Goal: Transaction & Acquisition: Purchase product/service

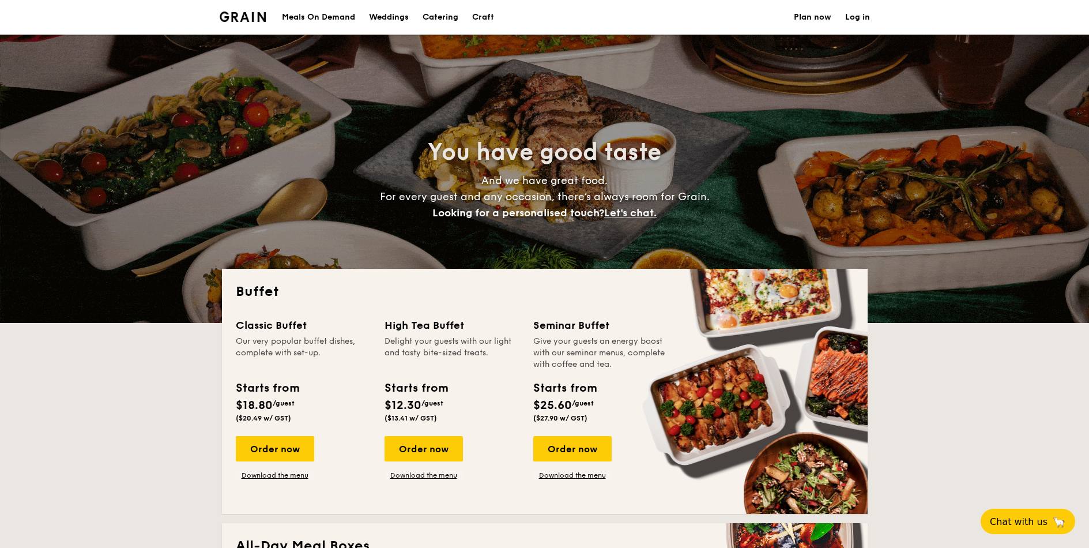
select select
click at [139, 314] on div "You have good taste And we have great food. For every guest and any occasion, t…" at bounding box center [544, 179] width 1089 height 288
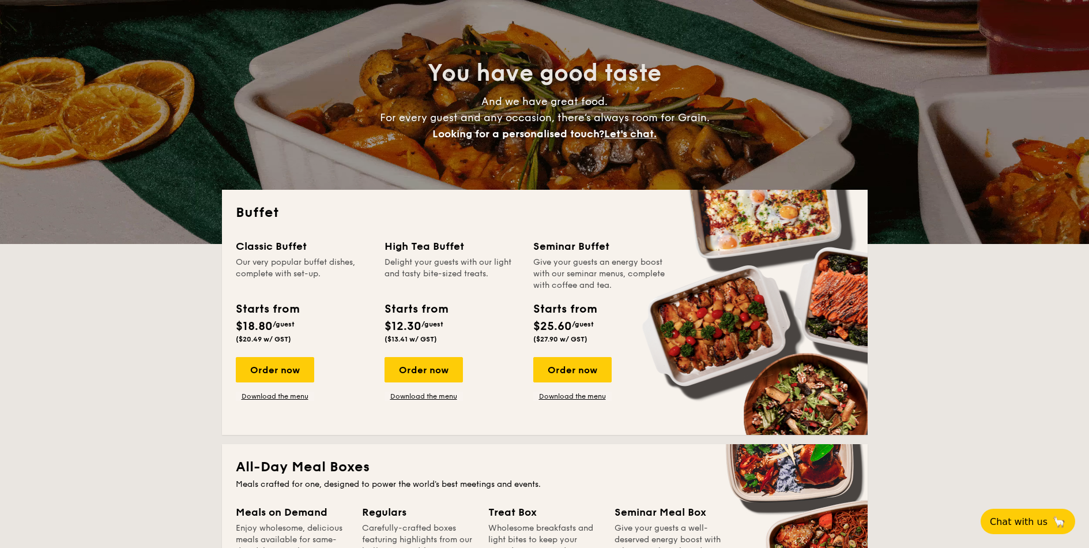
scroll to position [208, 0]
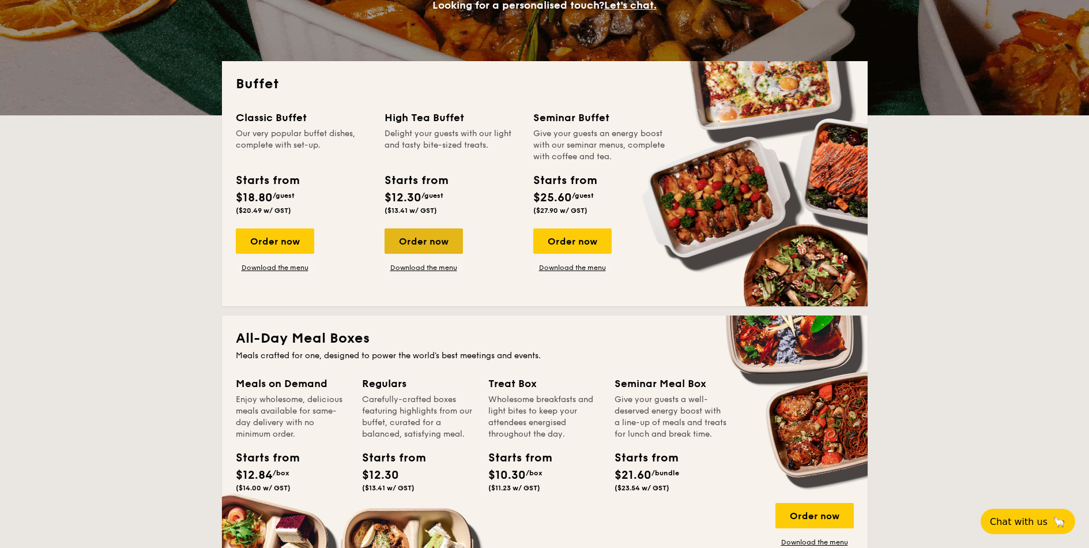
click at [419, 239] on div "Order now" at bounding box center [424, 240] width 78 height 25
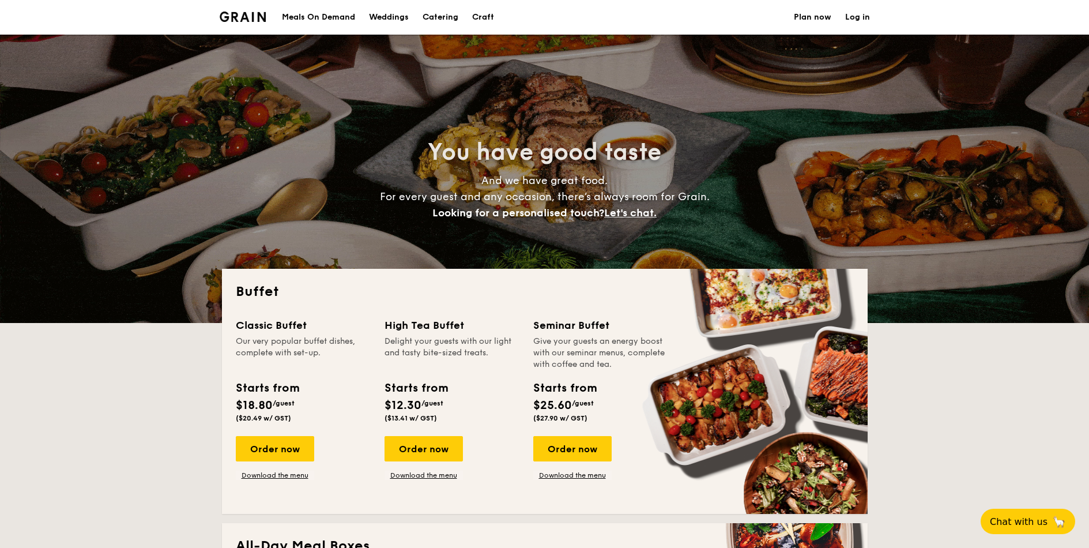
select select
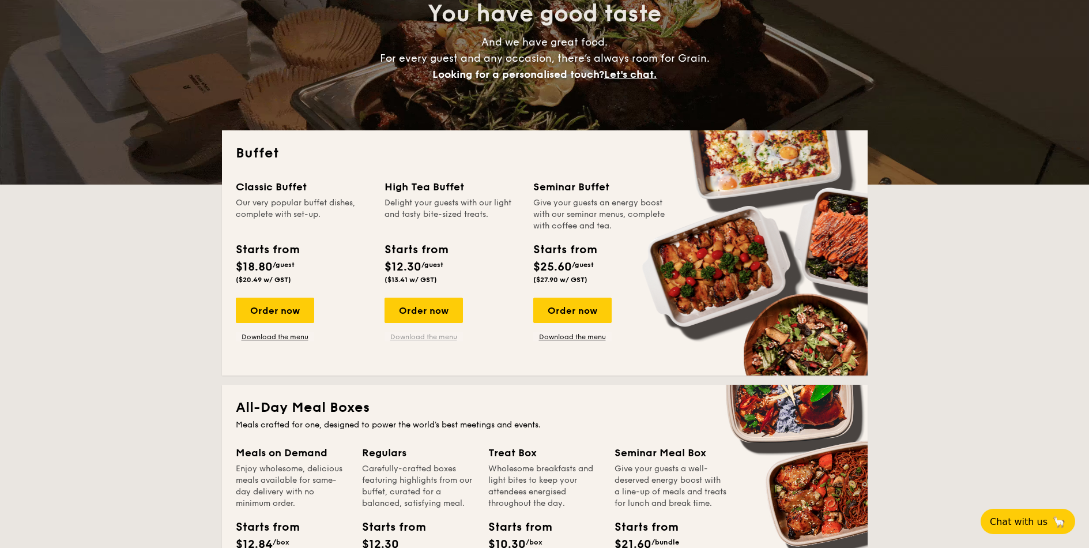
click at [423, 336] on link "Download the menu" at bounding box center [424, 336] width 78 height 9
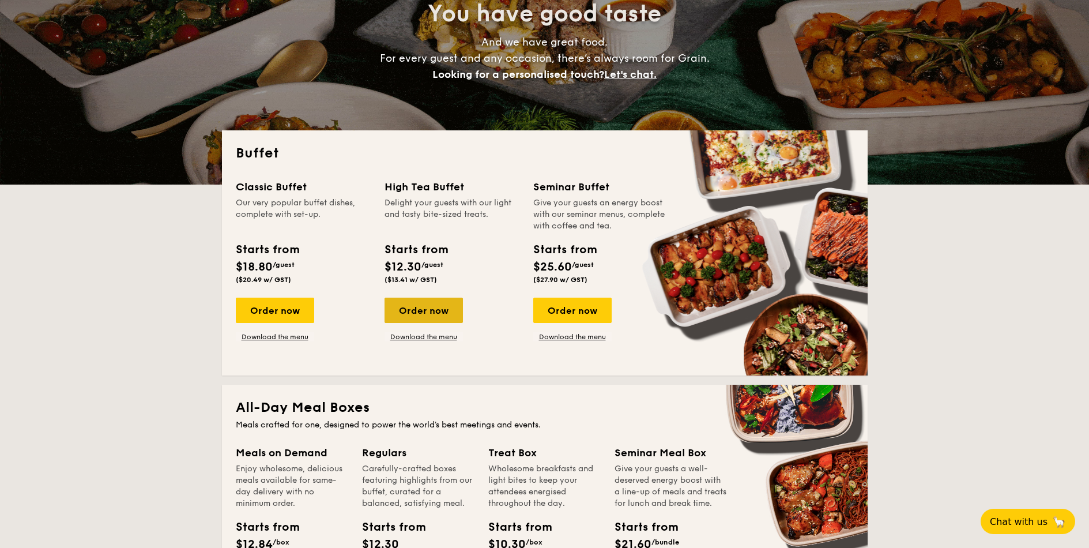
click at [413, 310] on div "Order now" at bounding box center [424, 310] width 78 height 25
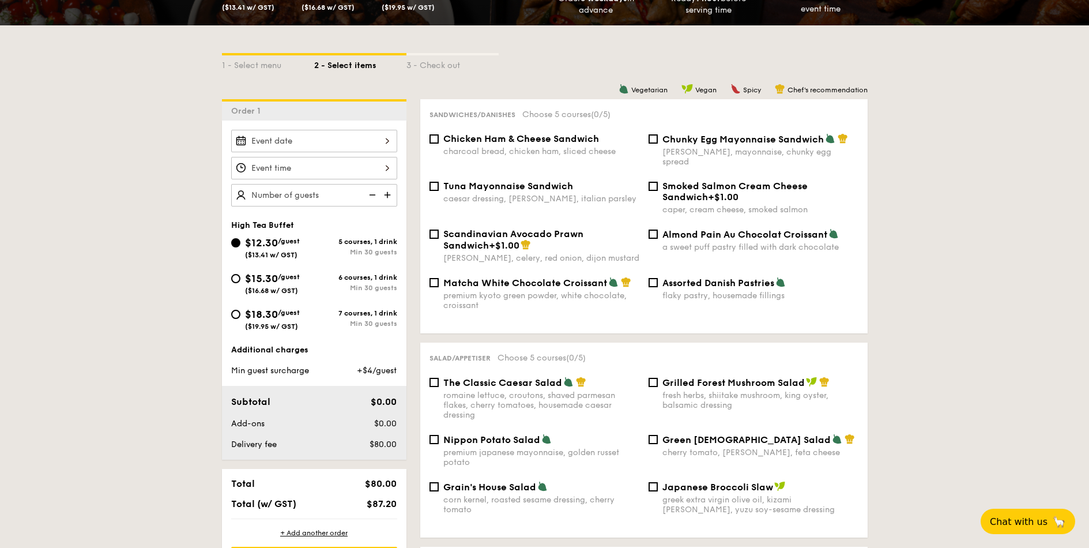
scroll to position [277, 0]
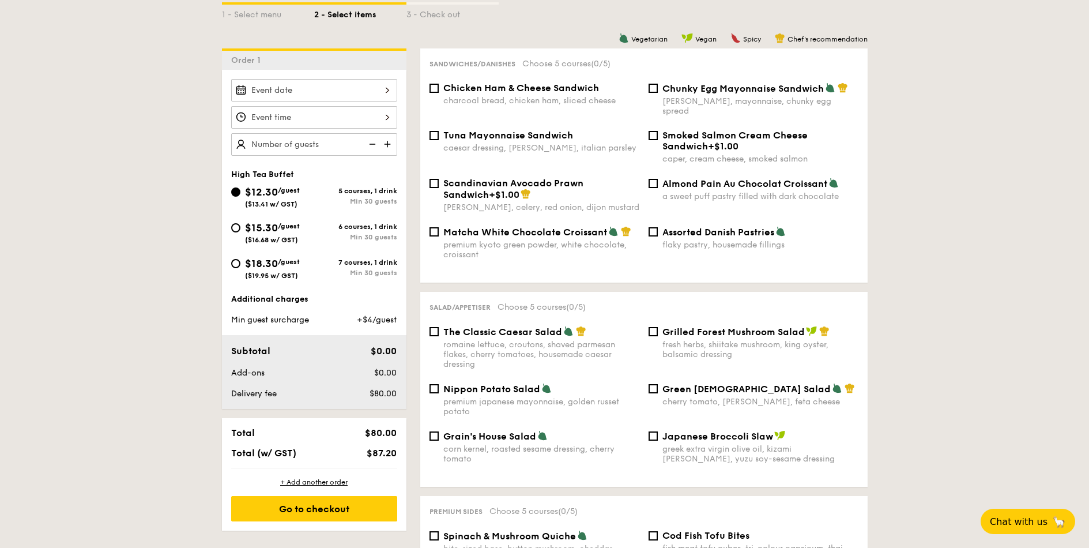
click at [483, 227] on span "Matcha White Chocolate Croissant" at bounding box center [525, 232] width 164 height 11
click at [439, 227] on input "Matcha White Chocolate Croissant premium kyoto green powder, white chocolate, c…" at bounding box center [434, 231] width 9 height 9
checkbox input "true"
click at [755, 191] on div "a sweet puff pastry filled with dark chocolate" at bounding box center [761, 196] width 196 height 10
click at [658, 185] on input "Almond Pain Au Chocolat Croissant a sweet puff pastry filled with dark chocolate" at bounding box center [653, 183] width 9 height 9
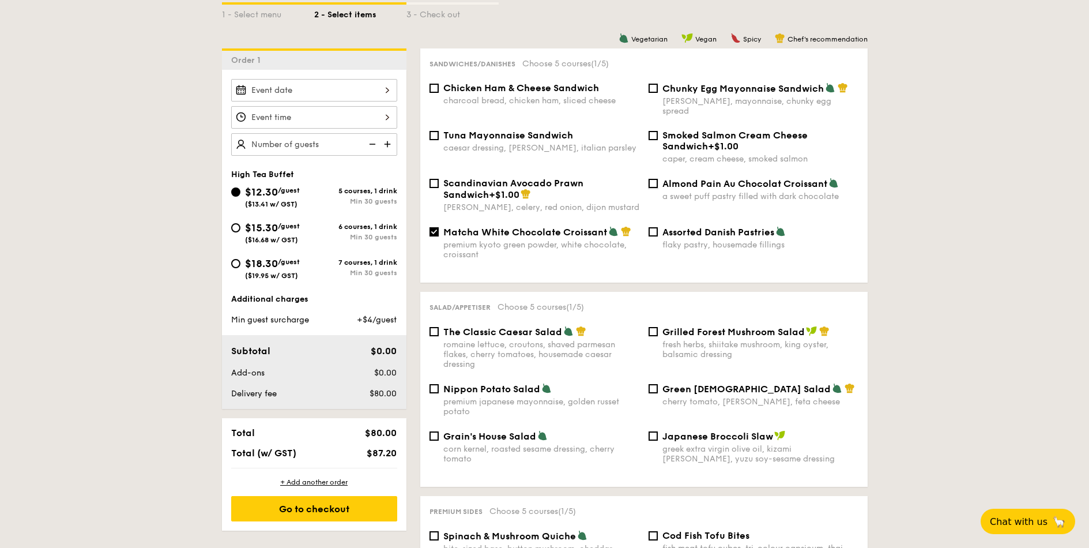
checkbox input "true"
click at [713, 99] on div "[PERSON_NAME], mayonnaise, chunky egg spread" at bounding box center [761, 106] width 196 height 20
click at [658, 93] on input "Chunky Egg Mayonnaise Sandwich dijon mustard, mayonnaise, chunky egg spread" at bounding box center [653, 88] width 9 height 9
checkbox input "true"
click at [486, 97] on div "charcoal bread, chicken ham, sliced cheese" at bounding box center [541, 101] width 196 height 10
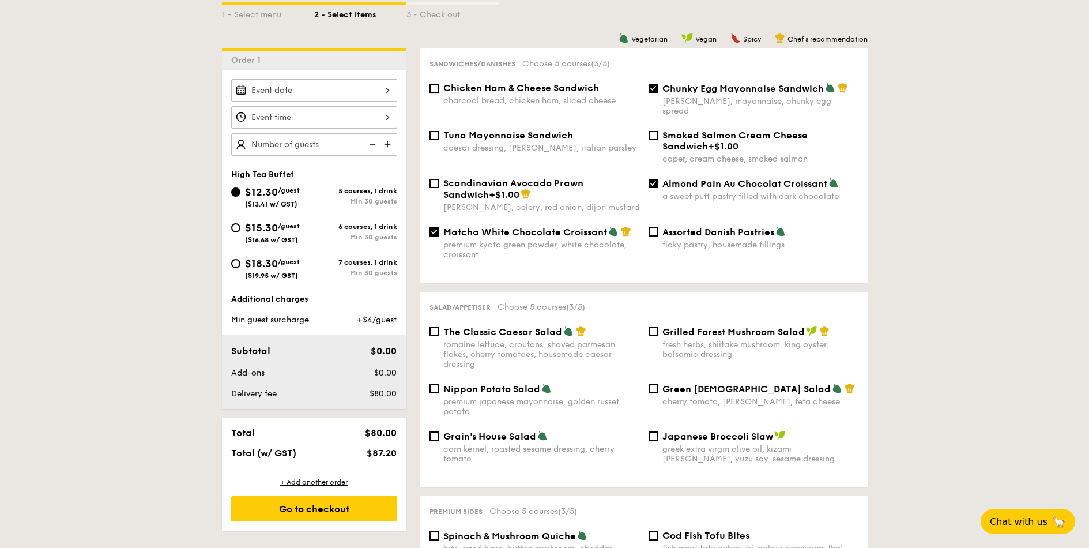
click at [439, 93] on input "Chicken Ham & Cheese Sandwich charcoal bread, chicken ham, sliced cheese" at bounding box center [434, 88] width 9 height 9
checkbox input "true"
click at [497, 143] on div "caesar dressing, [PERSON_NAME], italian parsley" at bounding box center [541, 148] width 196 height 10
click at [439, 134] on input "Tuna Mayonnaise Sandwich caesar dressing, gherkin, italian parsley" at bounding box center [434, 135] width 9 height 9
checkbox input "true"
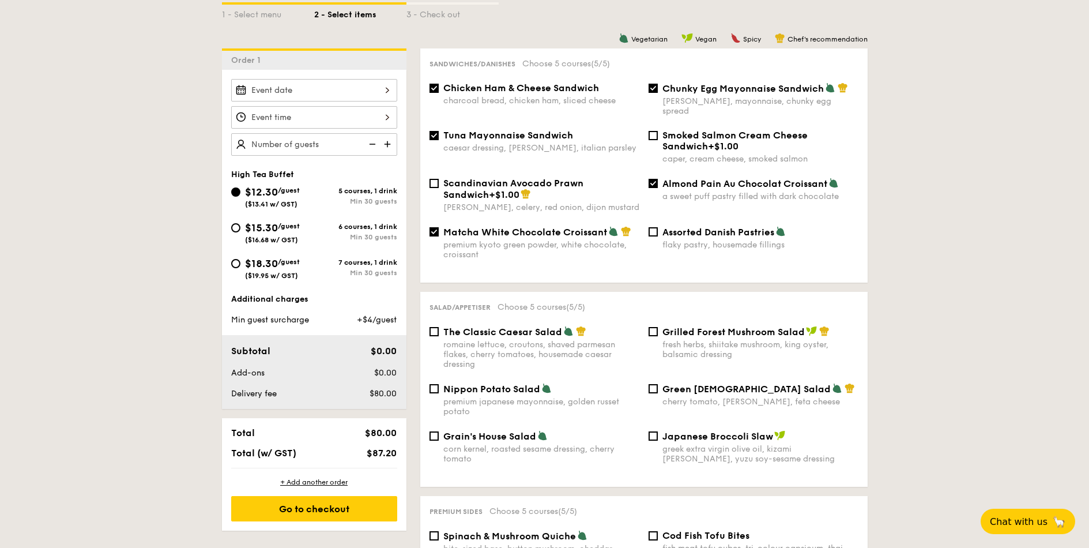
click at [528, 91] on span "Chicken Ham & Cheese Sandwich" at bounding box center [521, 87] width 156 height 11
click at [439, 91] on input "Chicken Ham & Cheese Sandwich charcoal bread, chicken ham, sliced cheese" at bounding box center [434, 88] width 9 height 9
checkbox input "false"
click at [521, 130] on span "Tuna Mayonnaise Sandwich" at bounding box center [508, 135] width 130 height 11
click at [439, 131] on input "Tuna Mayonnaise Sandwich caesar dressing, gherkin, italian parsley" at bounding box center [434, 135] width 9 height 9
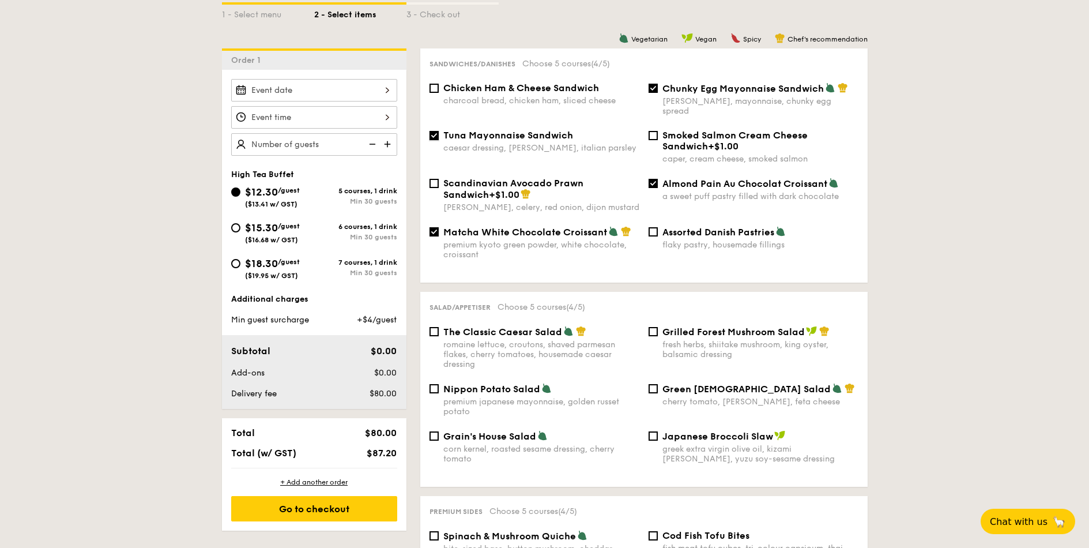
checkbox input "false"
click at [497, 94] on div "Chicken Ham & Cheese Sandwich charcoal bread, chicken ham, sliced cheese" at bounding box center [541, 93] width 196 height 23
click at [439, 93] on input "Chicken Ham & Cheese Sandwich charcoal bread, chicken ham, sliced cheese" at bounding box center [434, 88] width 9 height 9
checkbox input "true"
click at [702, 227] on span "Assorted Danish Pastries" at bounding box center [719, 232] width 112 height 11
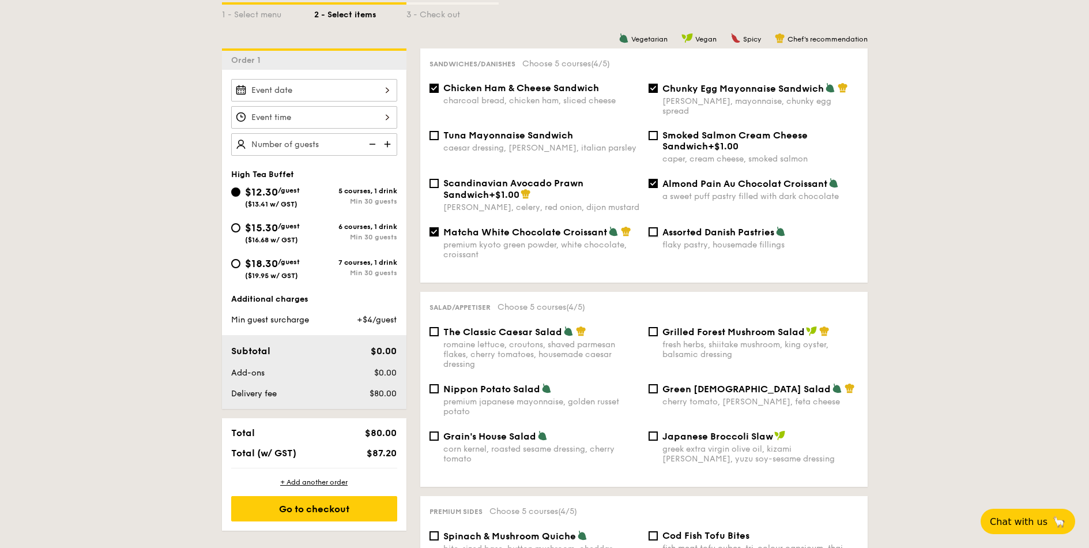
click at [658, 227] on input "Assorted Danish Pastries flaky pastry, housemade fillings" at bounding box center [653, 231] width 9 height 9
checkbox input "true"
click at [695, 343] on div "fresh herbs, shiitake mushroom, king oyster, balsamic dressing" at bounding box center [761, 350] width 196 height 20
click at [658, 336] on input "Grilled Forest Mushroom Salad fresh herbs, shiitake mushroom, king oyster, bals…" at bounding box center [653, 331] width 9 height 9
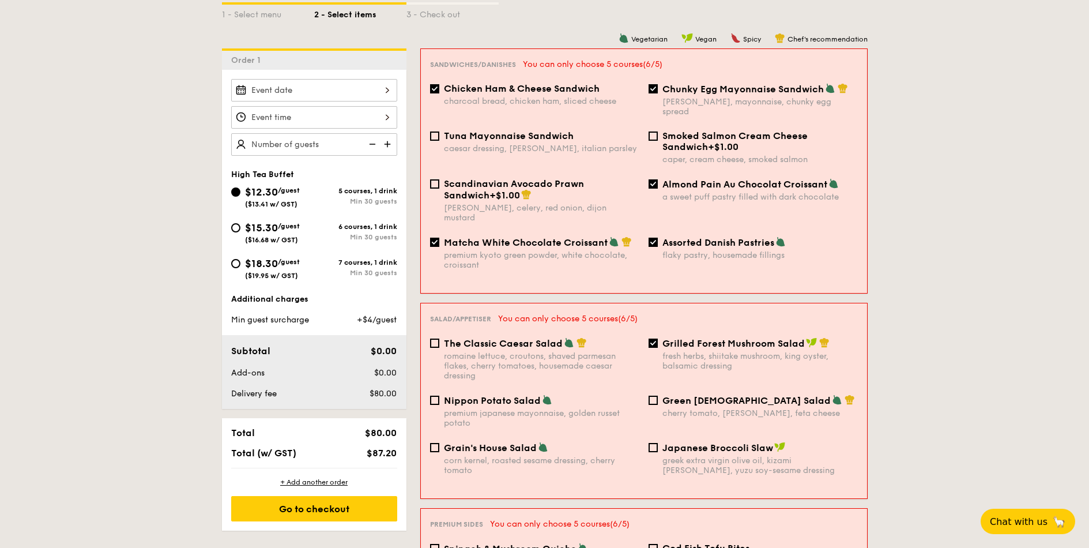
click at [695, 351] on div "fresh herbs, shiitake mushroom, king oyster, balsamic dressing" at bounding box center [760, 361] width 195 height 20
click at [658, 343] on input "Grilled Forest Mushroom Salad fresh herbs, shiitake mushroom, king oyster, bals…" at bounding box center [653, 342] width 9 height 9
checkbox input "false"
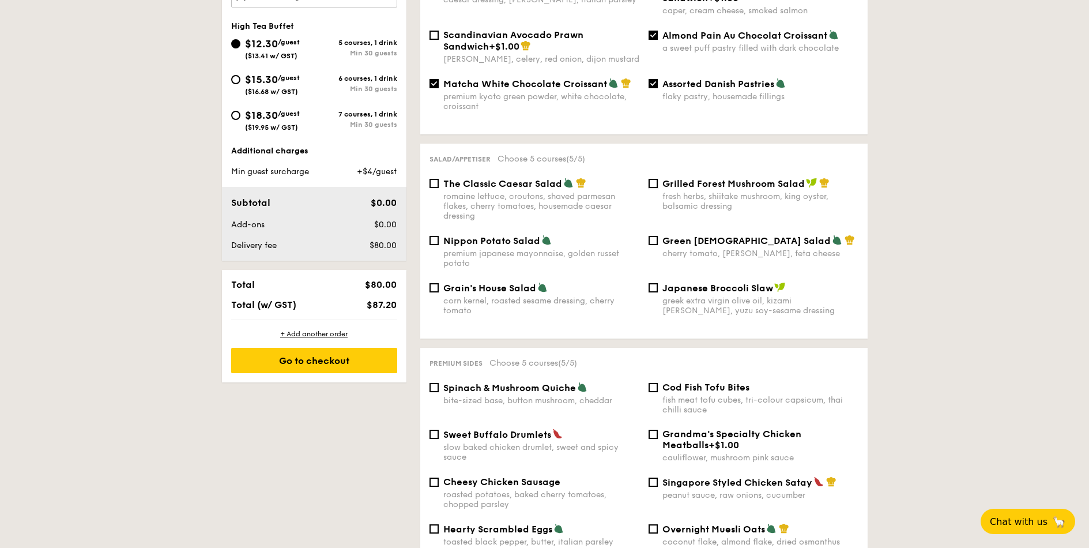
scroll to position [138, 0]
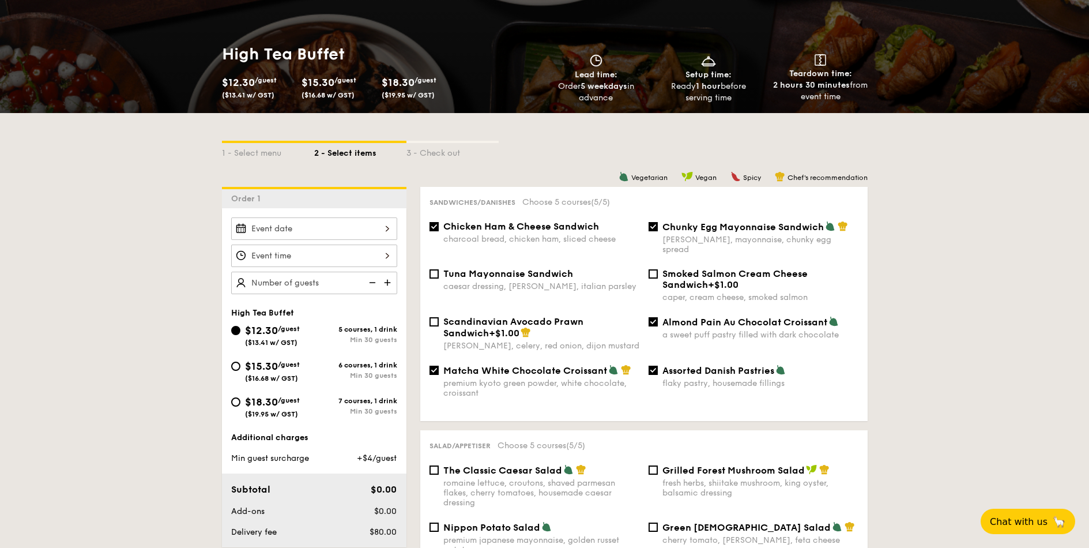
click at [551, 244] on div "Chicken Ham & Cheese Sandwich charcoal bread, chicken ham, sliced cheese Chunky…" at bounding box center [644, 244] width 438 height 47
click at [543, 220] on div "Sandwiches/Danishes Choose 5 courses (5/5) Chicken Ham & Cheese Sandwich charco…" at bounding box center [643, 304] width 447 height 234
click at [502, 232] on div "Chicken Ham & Cheese Sandwich charcoal bread, chicken ham, sliced cheese" at bounding box center [541, 232] width 196 height 23
click at [439, 231] on input "Chicken Ham & Cheese Sandwich charcoal bread, chicken ham, sliced cheese" at bounding box center [434, 226] width 9 height 9
checkbox input "false"
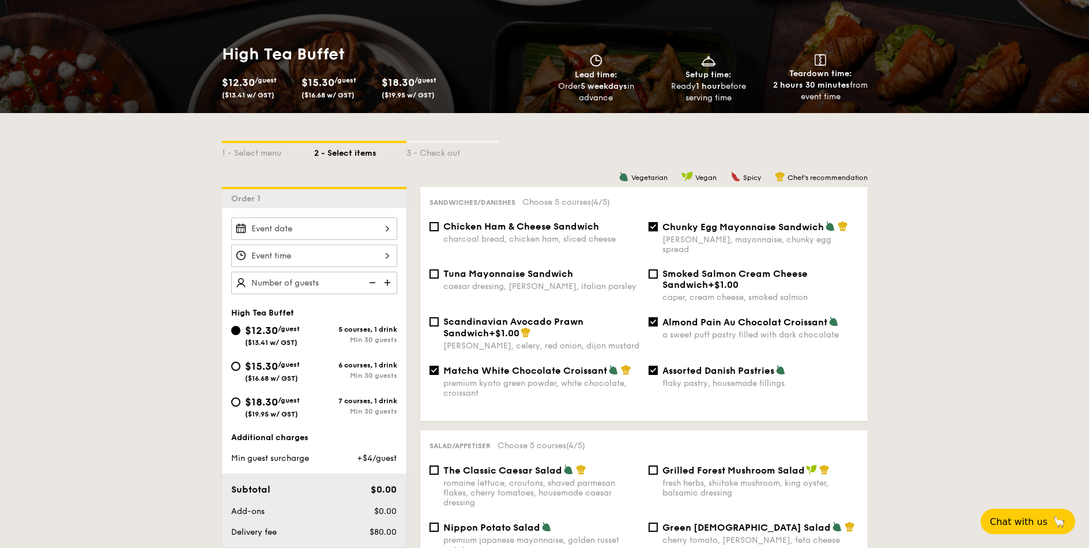
click at [652, 229] on input "Chunky Egg Mayonnaise Sandwich dijon mustard, mayonnaise, chunky egg spread" at bounding box center [653, 226] width 9 height 9
checkbox input "false"
click at [476, 238] on div "charcoal bread, chicken ham, sliced cheese" at bounding box center [541, 239] width 196 height 10
click at [439, 231] on input "Chicken Ham & Cheese Sandwich charcoal bread, chicken ham, sliced cheese" at bounding box center [434, 226] width 9 height 9
click at [479, 239] on div "charcoal bread, chicken ham, sliced cheese" at bounding box center [541, 239] width 196 height 10
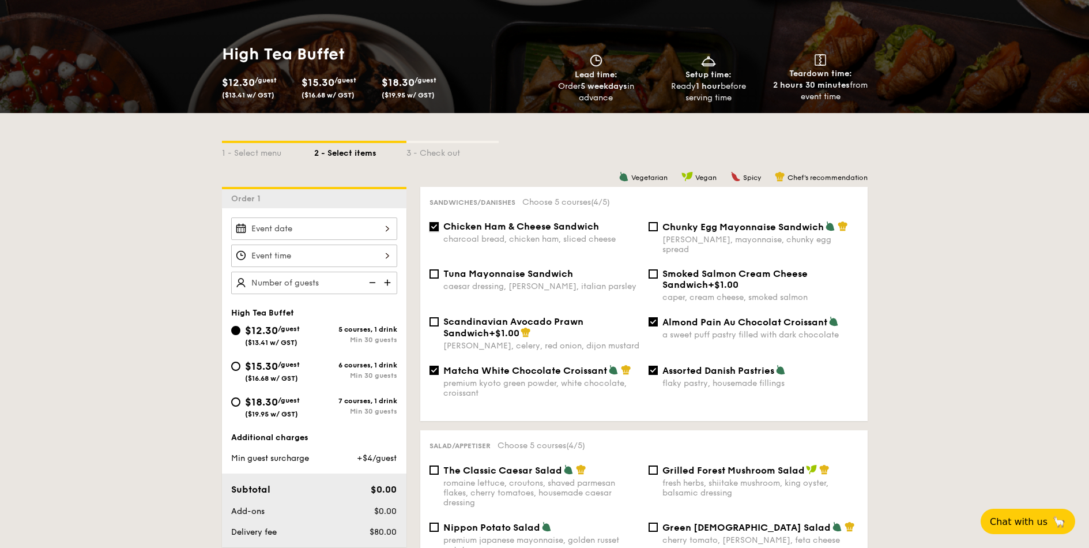
click at [439, 231] on input "Chicken Ham & Cheese Sandwich charcoal bread, chicken ham, sliced cheese" at bounding box center [434, 226] width 9 height 9
checkbox input "false"
click at [679, 365] on span "Assorted Danish Pastries" at bounding box center [719, 370] width 112 height 11
click at [658, 366] on input "Assorted Danish Pastries flaky pastry, housemade fillings" at bounding box center [653, 370] width 9 height 9
checkbox input "false"
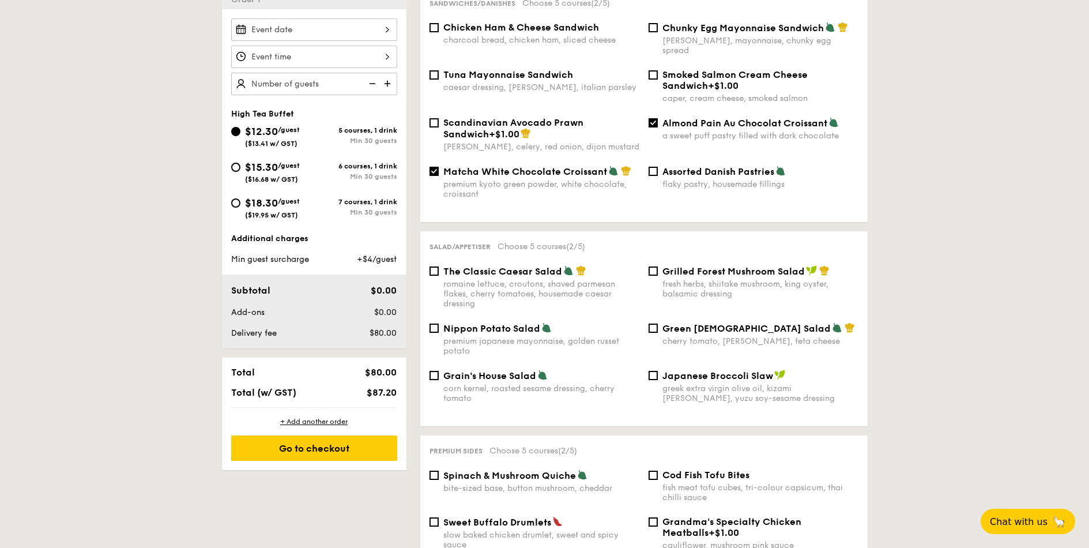
scroll to position [484, 0]
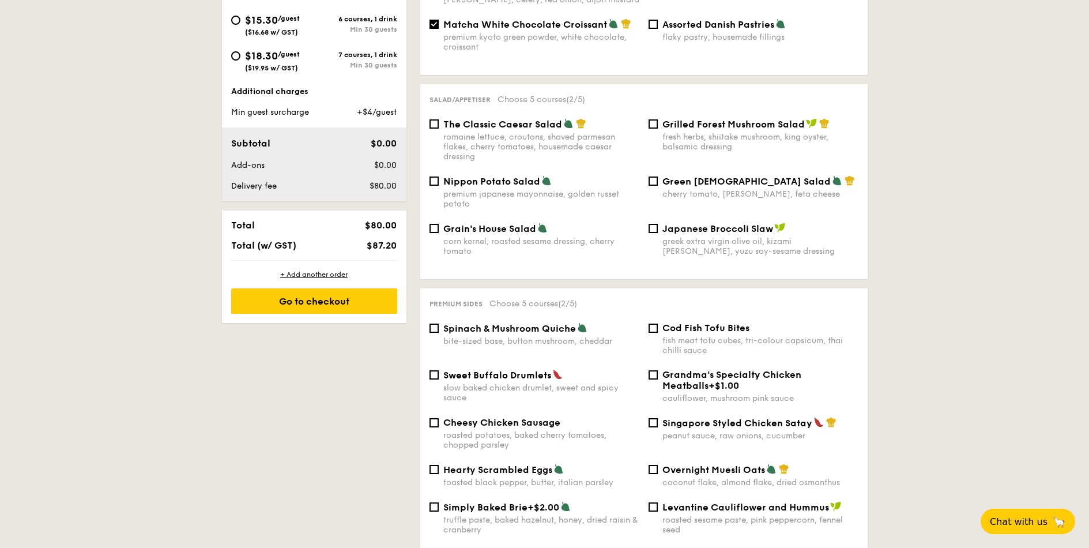
click at [724, 132] on div "fresh herbs, shiitake mushroom, king oyster, balsamic dressing" at bounding box center [761, 142] width 196 height 20
click at [658, 129] on input "Grilled Forest Mushroom Salad fresh herbs, shiitake mushroom, king oyster, bals…" at bounding box center [653, 123] width 9 height 9
checkbox input "true"
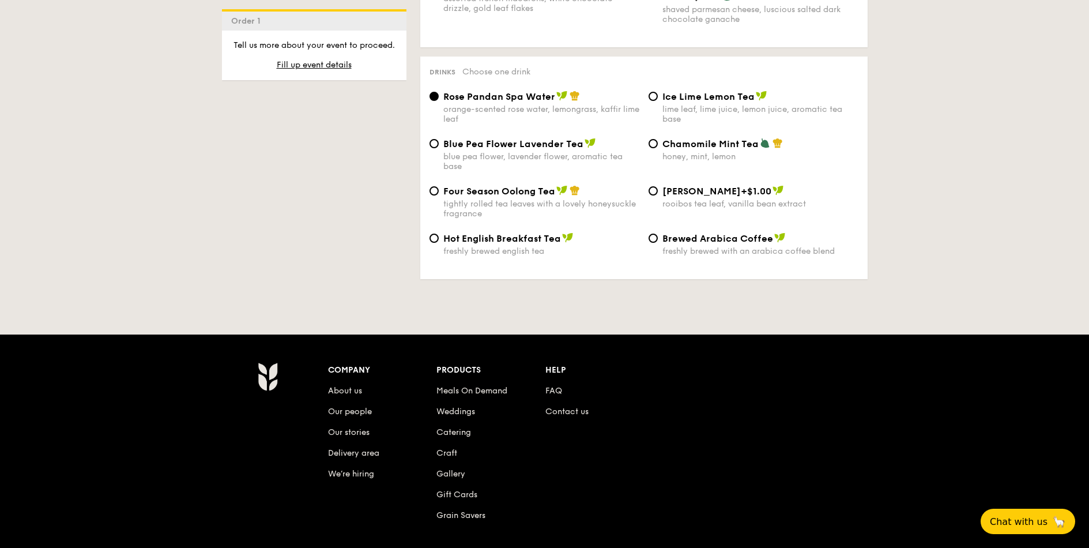
scroll to position [1718, 0]
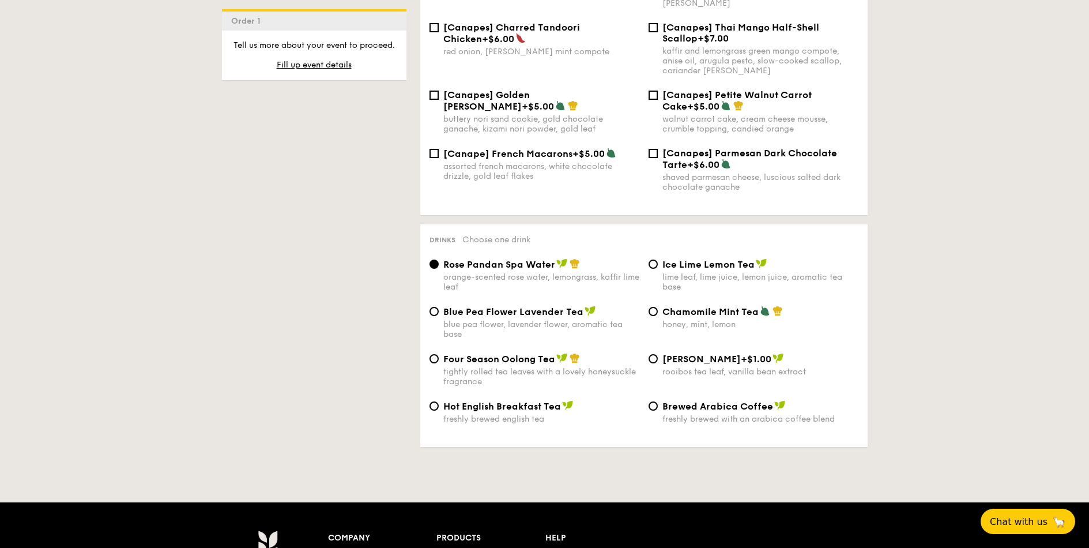
click at [756, 258] on img at bounding box center [762, 263] width 12 height 10
click at [658, 259] on input "Ice Lime Lemon Tea lime leaf, lime juice, lemon juice, aromatic tea base" at bounding box center [653, 263] width 9 height 9
radio input "true"
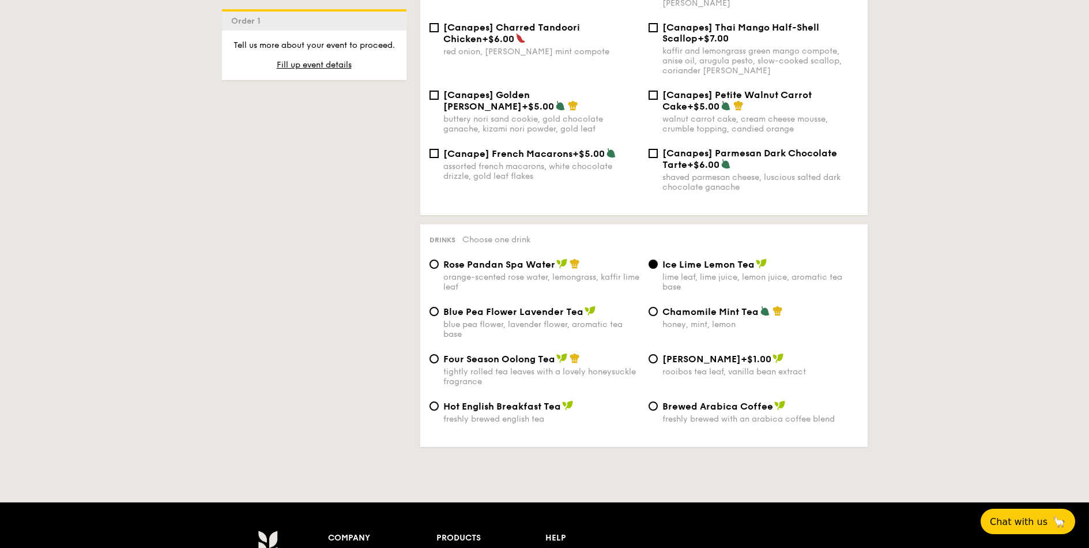
click at [526, 319] on div "blue pea flower, lavender flower, aromatic tea base" at bounding box center [541, 329] width 196 height 20
click at [439, 307] on input "Blue Pea Flower Lavender Tea blue pea flower, lavender flower, aromatic tea base" at bounding box center [434, 311] width 9 height 9
radio input "true"
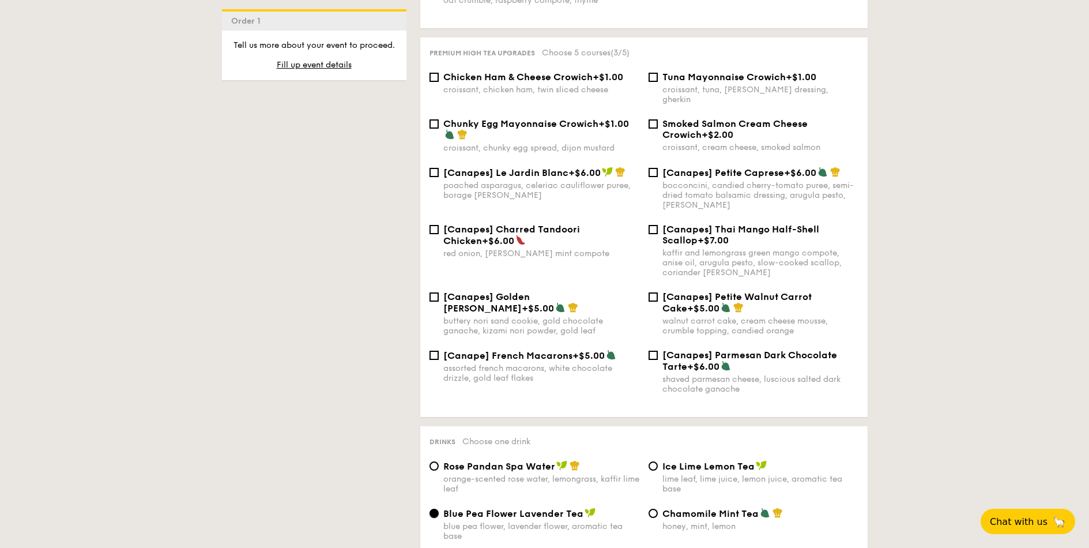
scroll to position [1372, 0]
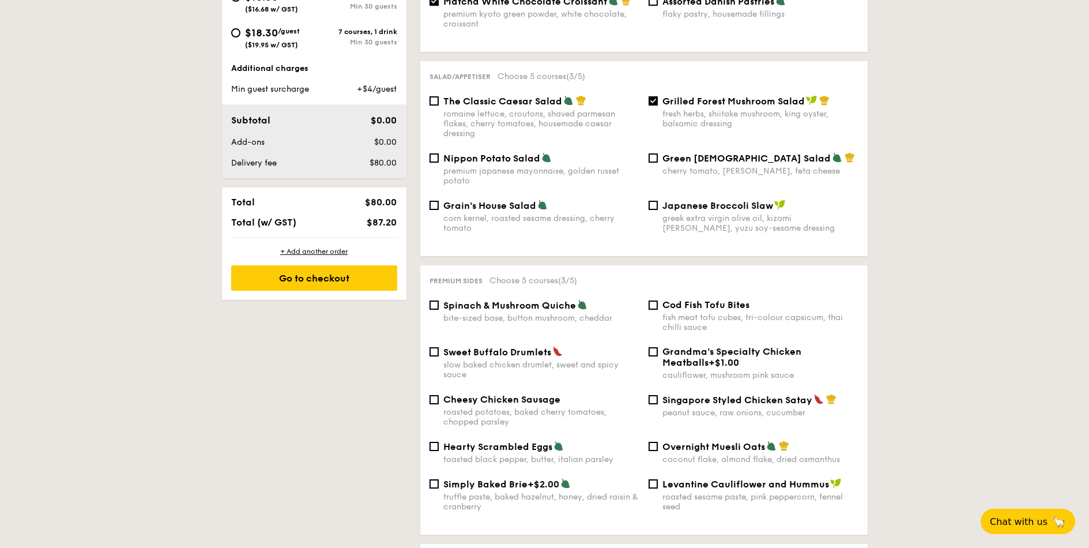
scroll to position [404, 0]
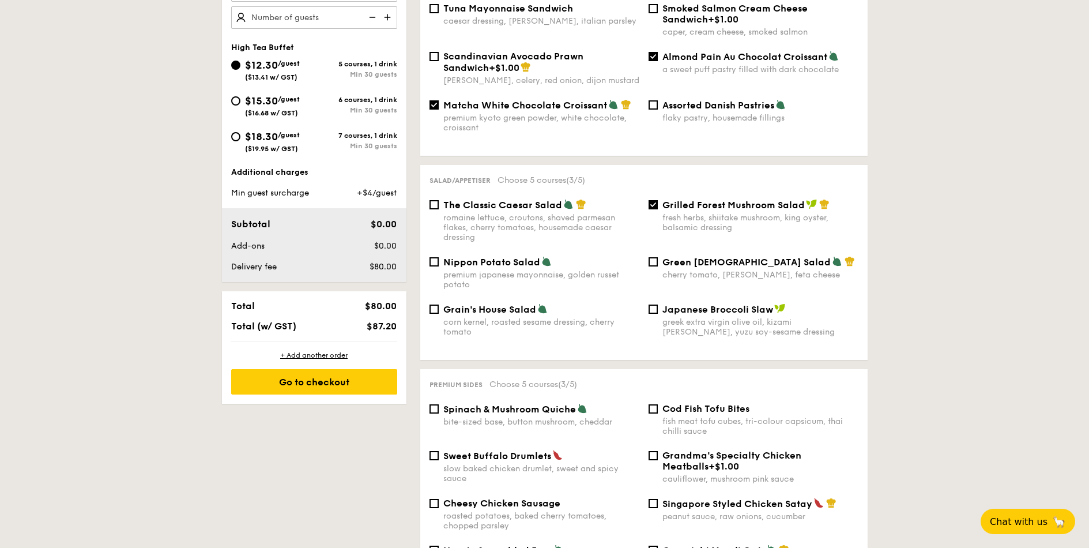
click at [485, 270] on div "premium japanese mayonnaise, golden russet potato" at bounding box center [541, 280] width 196 height 20
click at [439, 266] on input "Nippon Potato Salad premium japanese mayonnaise, golden russet potato" at bounding box center [434, 261] width 9 height 9
checkbox input "true"
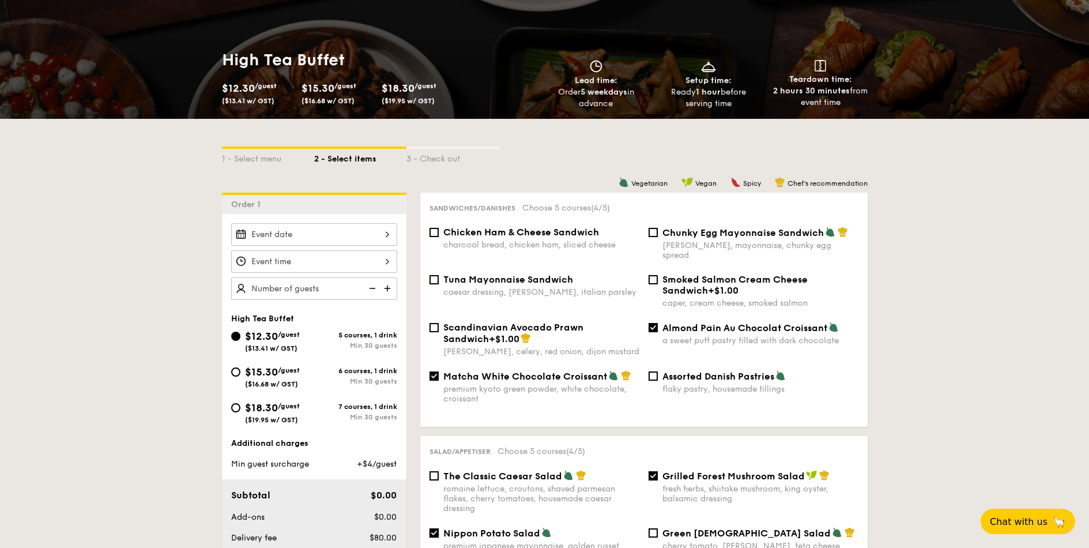
scroll to position [127, 0]
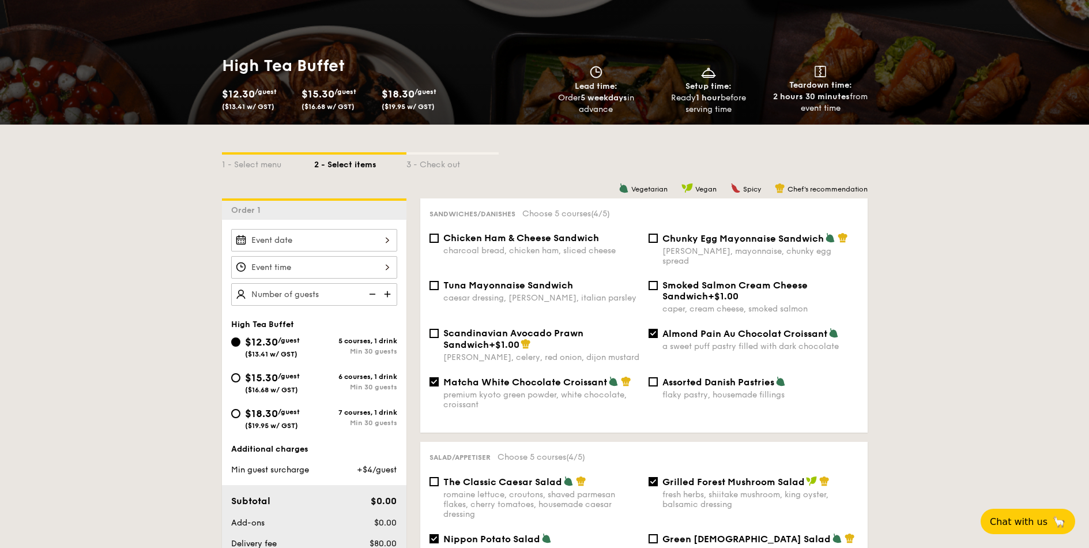
click at [688, 244] on div "Chunky Egg Mayonnaise Sandwich dijon mustard, mayonnaise, chunky egg spread" at bounding box center [761, 248] width 196 height 33
click at [658, 243] on input "Chunky Egg Mayonnaise Sandwich dijon mustard, mayonnaise, chunky egg spread" at bounding box center [653, 238] width 9 height 9
checkbox input "true"
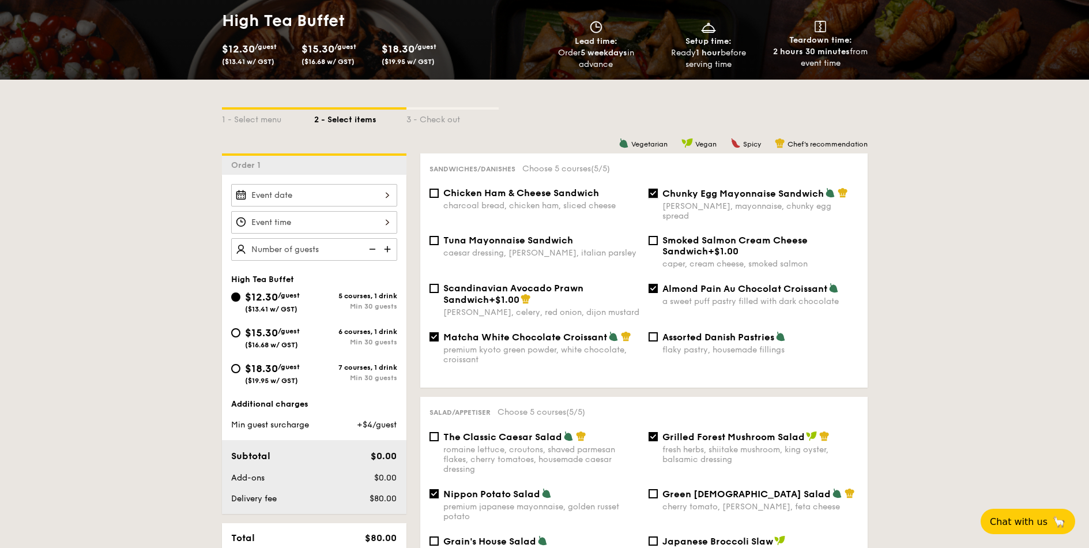
scroll to position [196, 0]
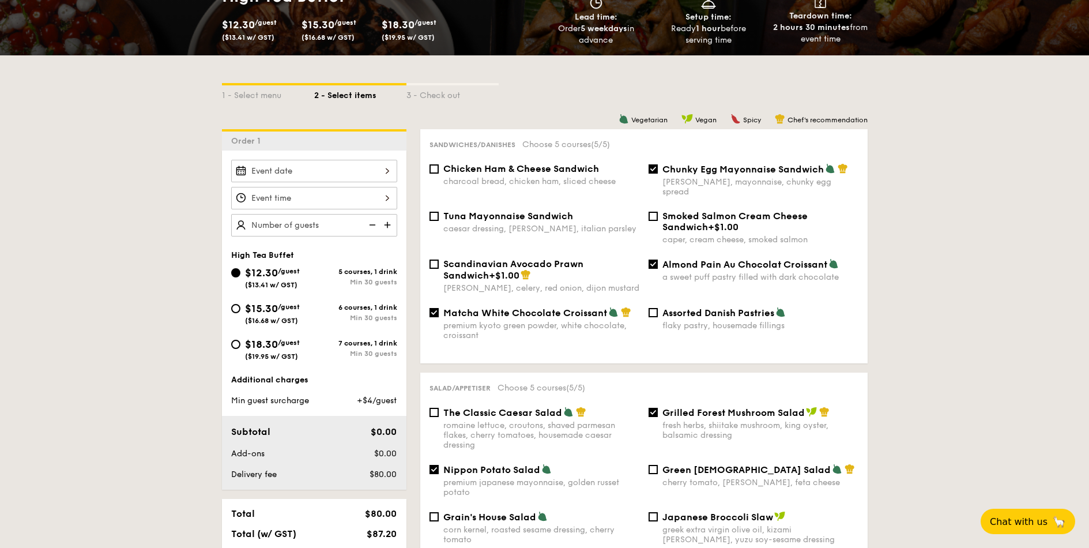
click at [669, 272] on div "a sweet puff pastry filled with dark chocolate" at bounding box center [761, 277] width 196 height 10
click at [658, 269] on input "Almond Pain Au Chocolat Croissant a sweet puff pastry filled with dark chocolate" at bounding box center [653, 263] width 9 height 9
checkbox input "false"
click at [532, 321] on div "premium kyoto green powder, white chocolate, croissant" at bounding box center [541, 331] width 196 height 20
click at [439, 313] on input "Matcha White Chocolate Croissant premium kyoto green powder, white chocolate, c…" at bounding box center [434, 312] width 9 height 9
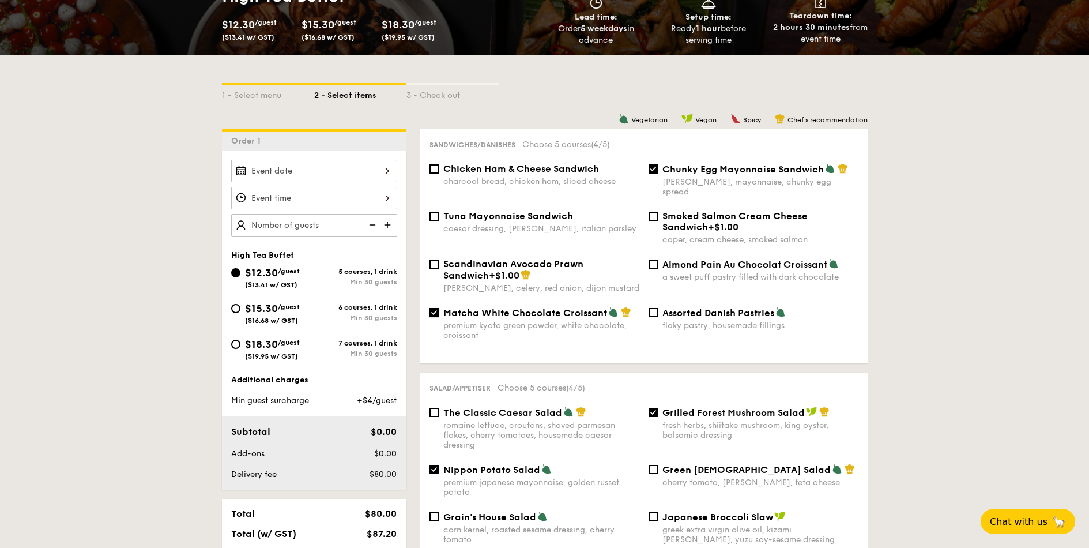
checkbox input "false"
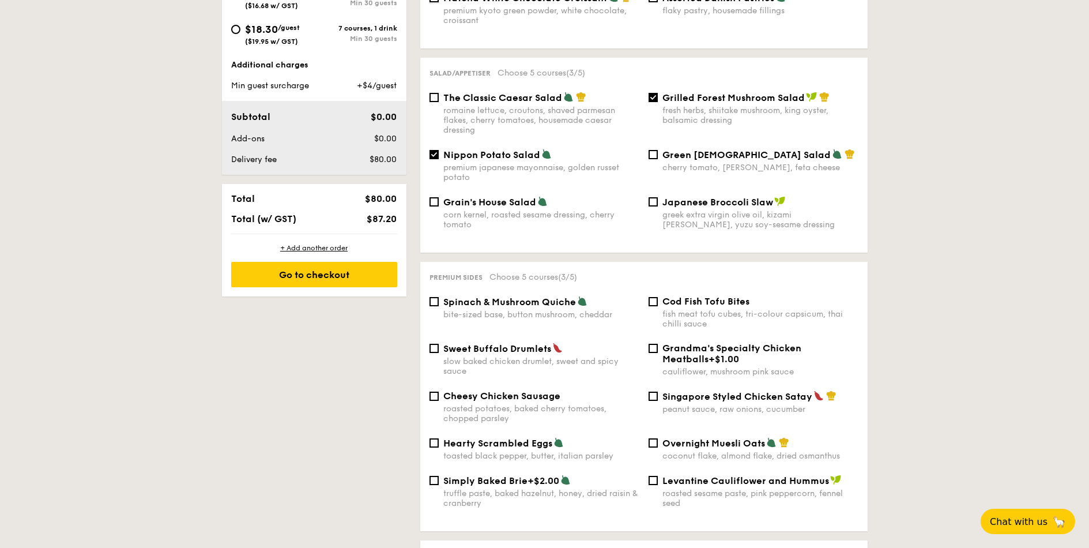
scroll to position [680, 0]
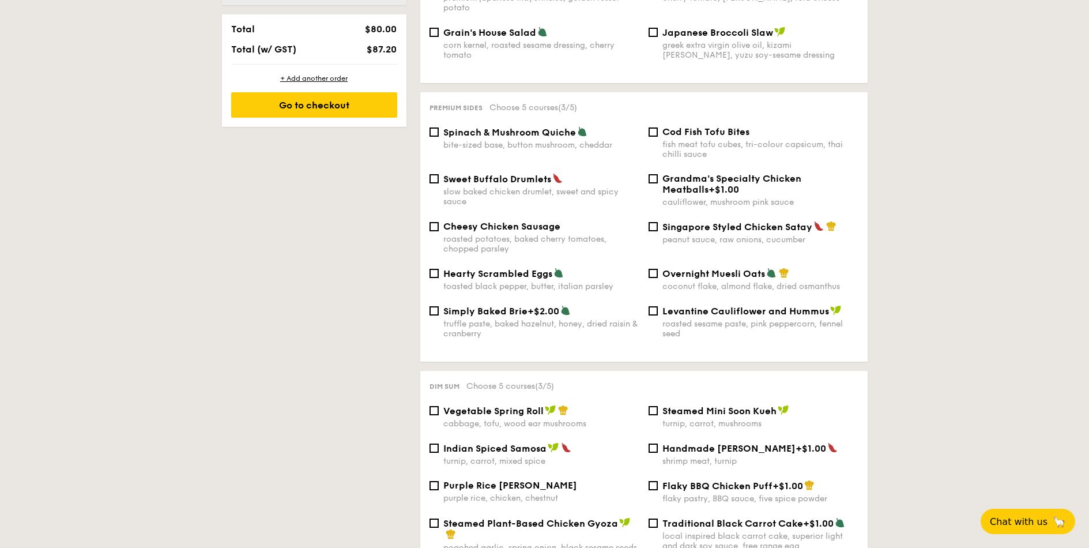
click at [553, 190] on div "slow baked chicken drumlet, sweet and spicy sauce" at bounding box center [541, 197] width 196 height 20
click at [439, 183] on input "Sweet Buffalo Drumlets slow baked chicken drumlet, sweet and spicy sauce" at bounding box center [434, 178] width 9 height 9
checkbox input "true"
click at [738, 235] on div "peanut sauce, raw onions, cucumber" at bounding box center [761, 240] width 196 height 10
click at [658, 226] on input "Singapore Styled Chicken Satay peanut sauce, raw onions, cucumber" at bounding box center [653, 226] width 9 height 9
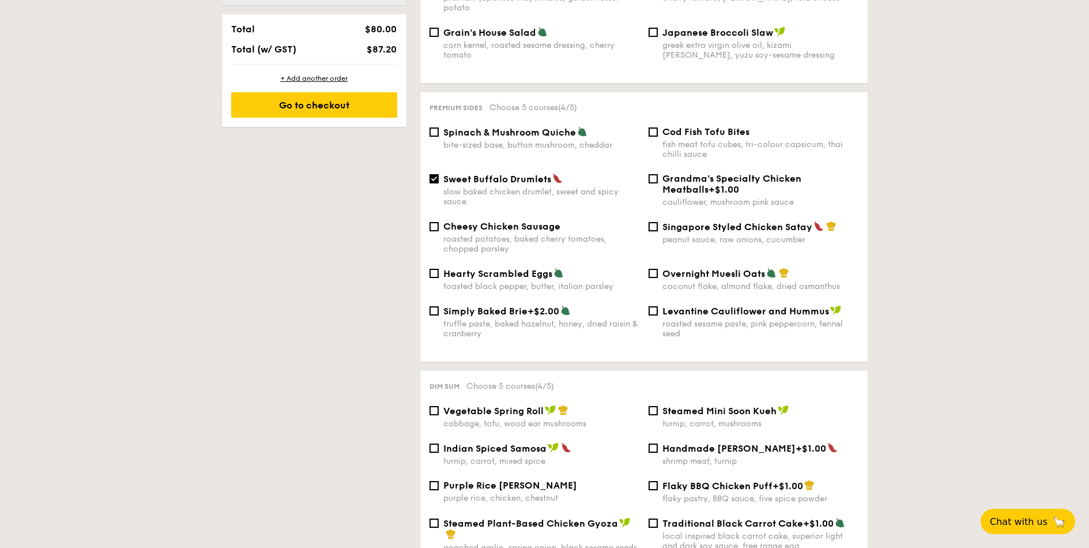
checkbox input "true"
click at [495, 187] on div "slow baked chicken drumlet, sweet and spicy sauce" at bounding box center [541, 197] width 196 height 20
click at [439, 179] on input "Sweet Buffalo Drumlets slow baked chicken drumlet, sweet and spicy sauce" at bounding box center [434, 178] width 9 height 9
checkbox input "false"
click at [509, 127] on span "Spinach & Mushroom Quiche" at bounding box center [509, 132] width 133 height 11
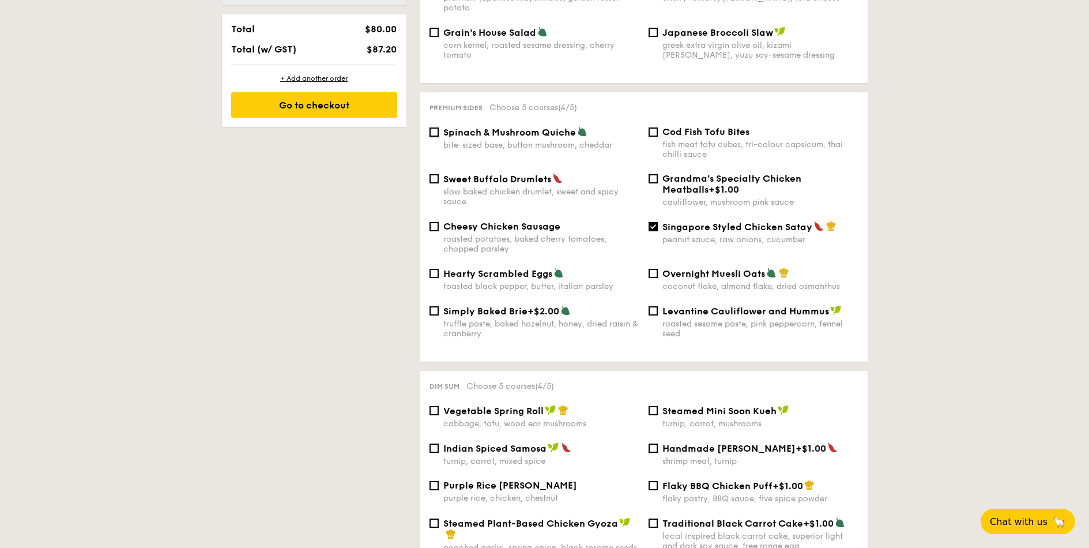
click at [439, 127] on input "Spinach & Mushroom Quiche bite-sized base, button mushroom, cheddar" at bounding box center [434, 131] width 9 height 9
checkbox input "true"
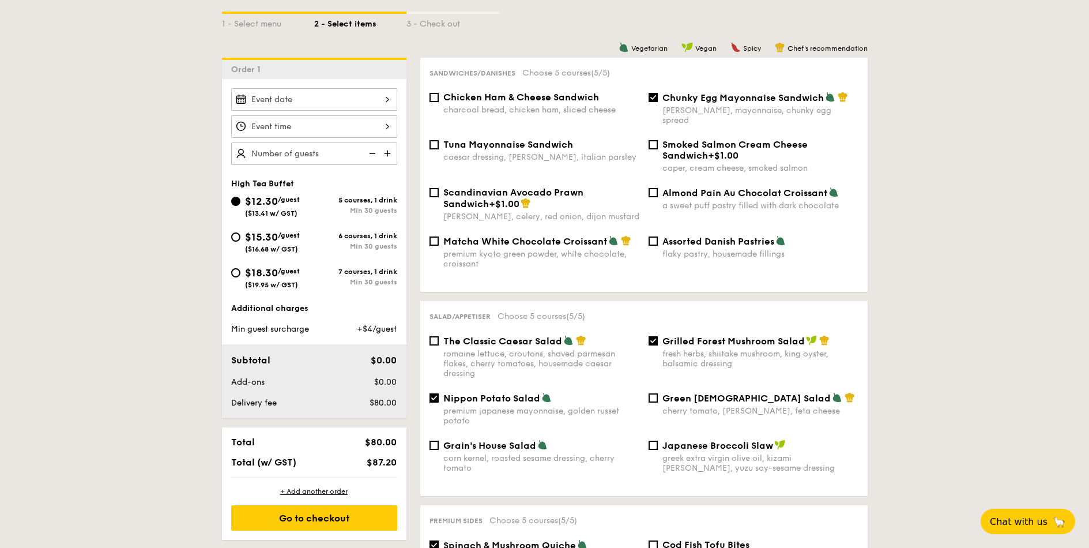
scroll to position [265, 0]
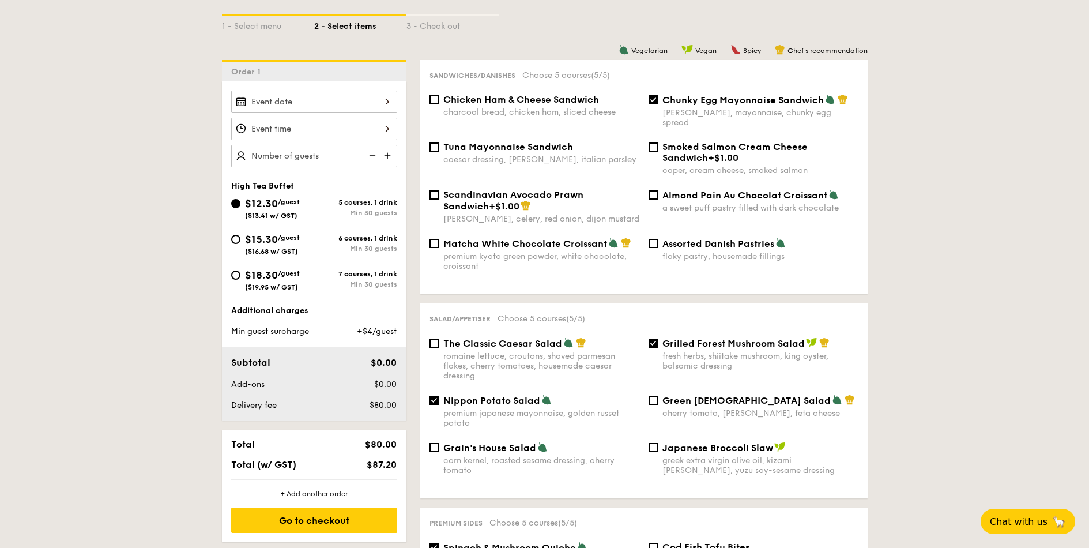
click at [724, 110] on div "[PERSON_NAME], mayonnaise, chunky egg spread" at bounding box center [761, 118] width 196 height 20
click at [658, 104] on input "Chunky Egg Mayonnaise Sandwich dijon mustard, mayonnaise, chunky egg spread" at bounding box center [653, 99] width 9 height 9
checkbox input "false"
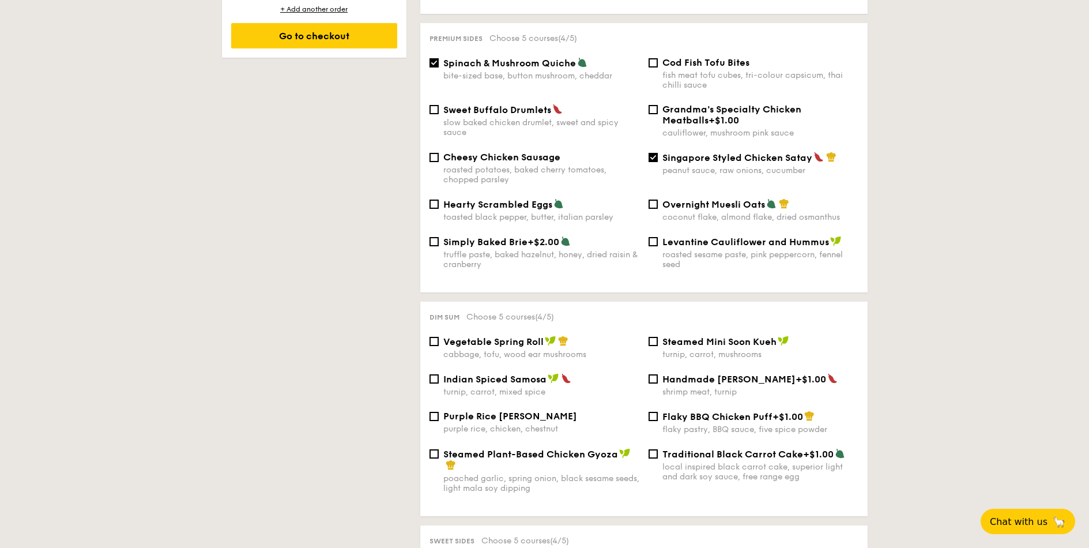
scroll to position [957, 0]
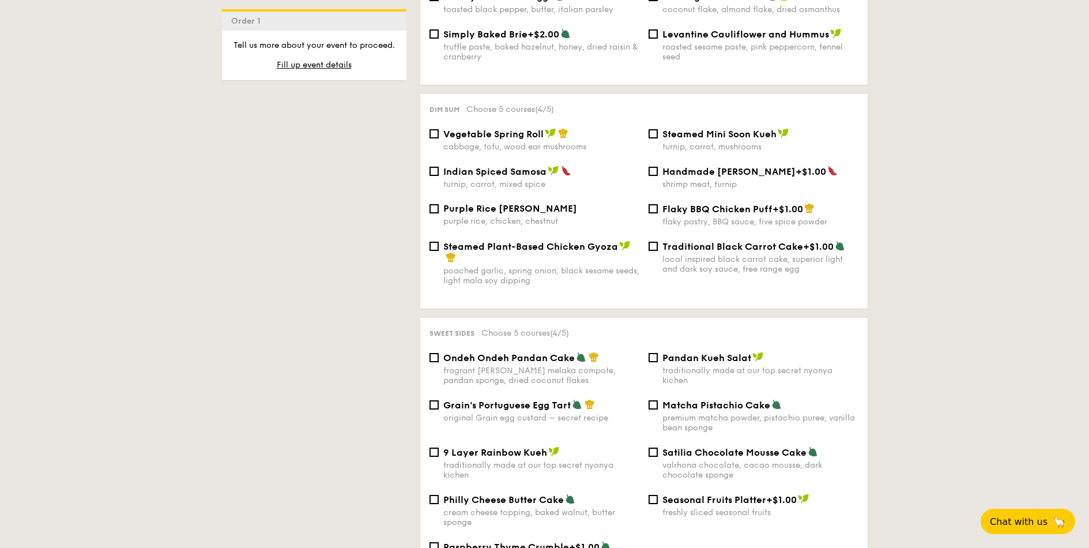
click at [760, 447] on span "Satilia Chocolate Mousse Cake" at bounding box center [735, 452] width 144 height 11
click at [658, 447] on input "Satilia Chocolate Mousse Cake valrhona chocolate, cacao mousse, dark chocolate …" at bounding box center [653, 451] width 9 height 9
checkbox input "true"
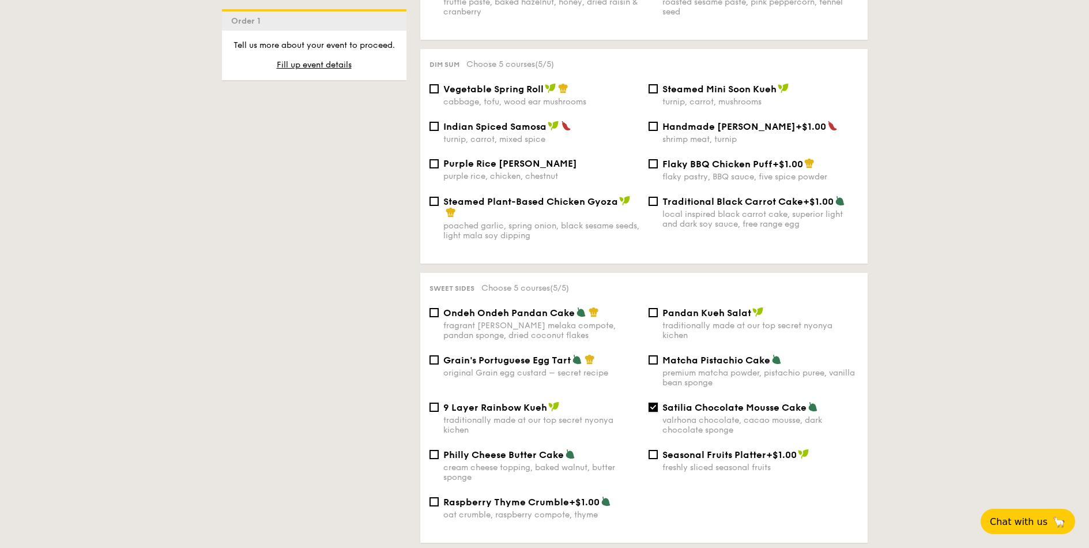
scroll to position [1026, 0]
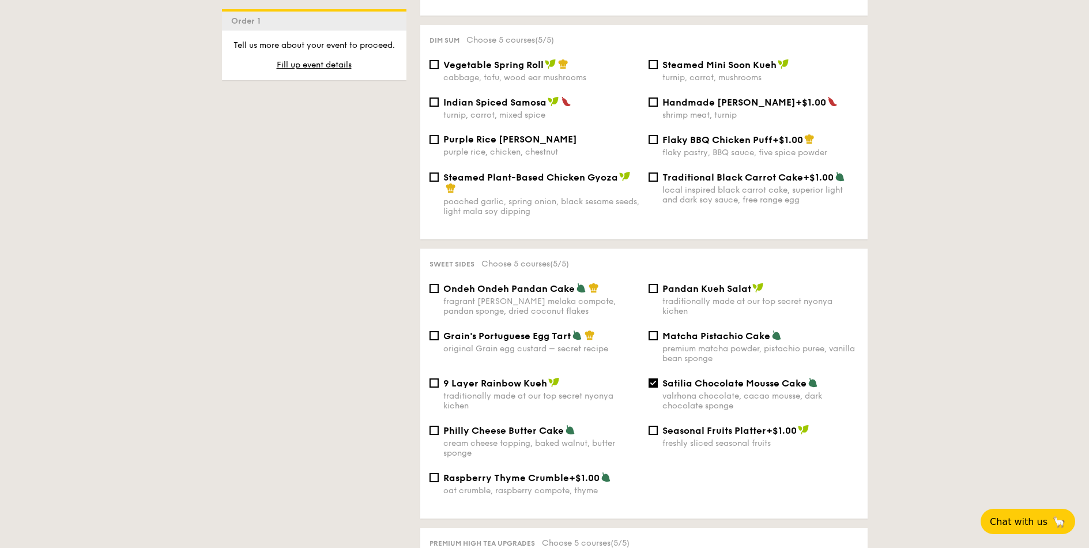
click at [983, 362] on div "1 - Select menu 2 - Select items 3 - Check out Order 1 High Tea Buffet $12.30 /…" at bounding box center [544, 186] width 1089 height 1923
click at [371, 275] on div "1 - Select menu 2 - Select items 3 - Check out Order 1 High Tea Buffet $12.30 /…" at bounding box center [545, 186] width 664 height 1923
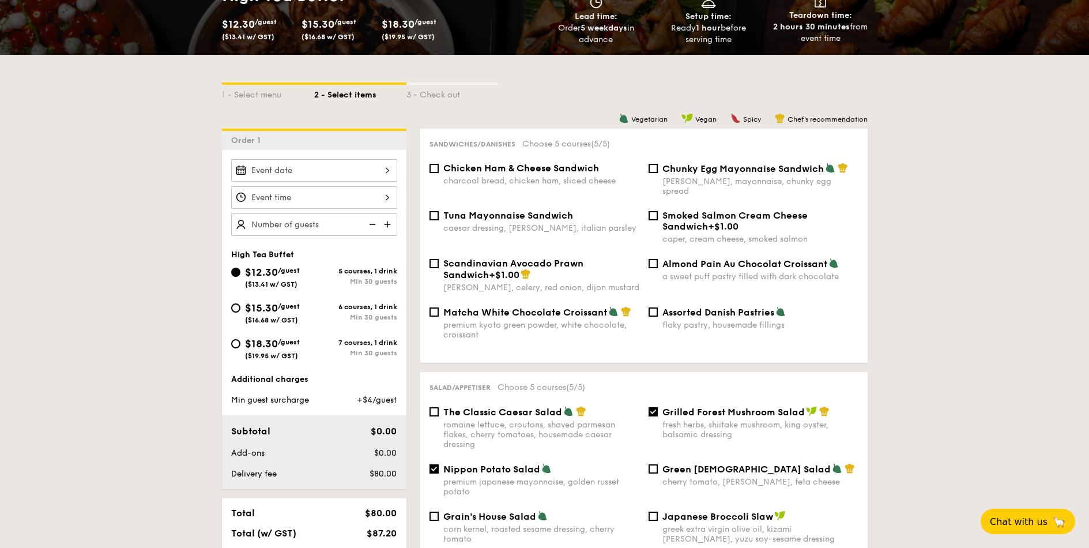
scroll to position [196, 0]
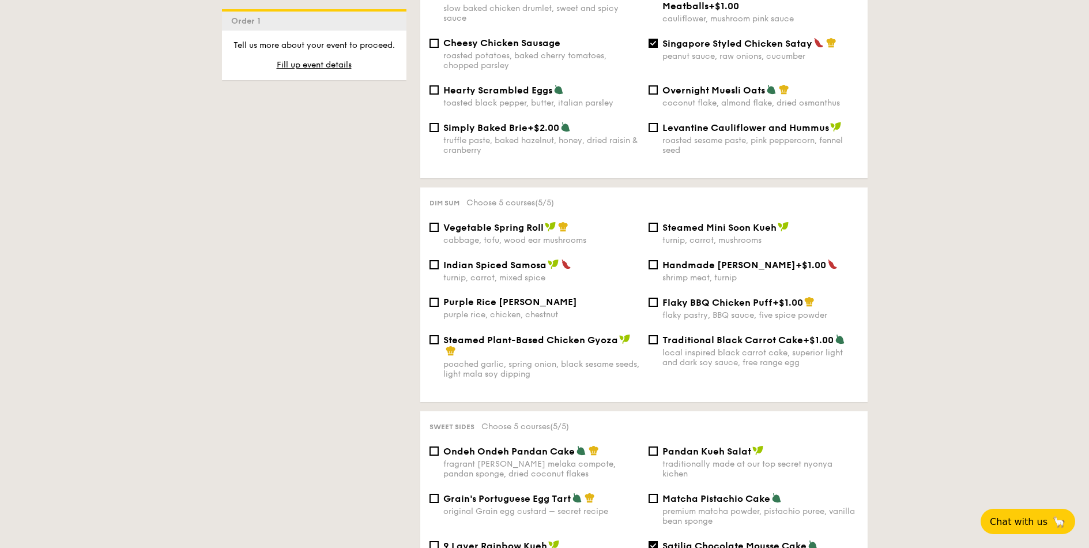
scroll to position [888, 0]
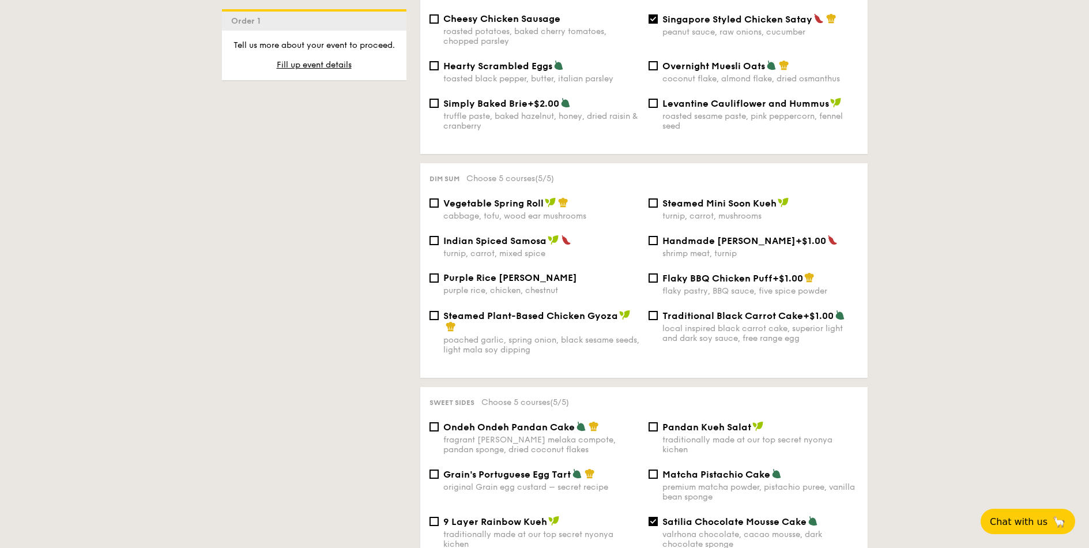
drag, startPoint x: 308, startPoint y: 354, endPoint x: 415, endPoint y: 367, distance: 108.1
click at [308, 354] on div "1 - Select menu 2 - Select items 3 - Check out Order 1 High Tea Buffet $12.30 /…" at bounding box center [545, 324] width 664 height 1923
